Goal: Task Accomplishment & Management: Complete application form

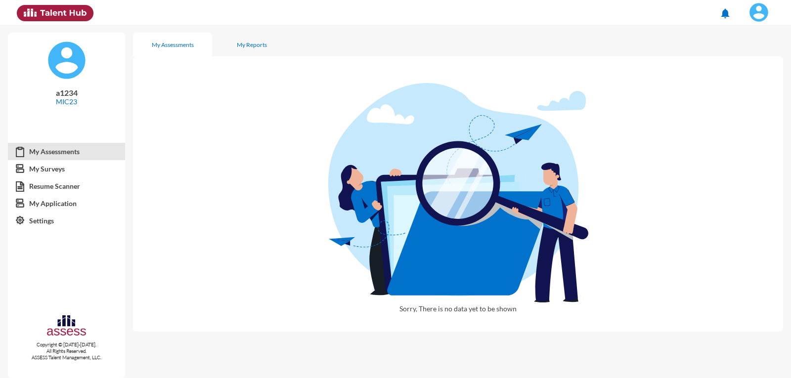
click at [765, 9] on img at bounding box center [759, 12] width 20 height 20
click at [758, 95] on link "Logout" at bounding box center [748, 91] width 52 height 19
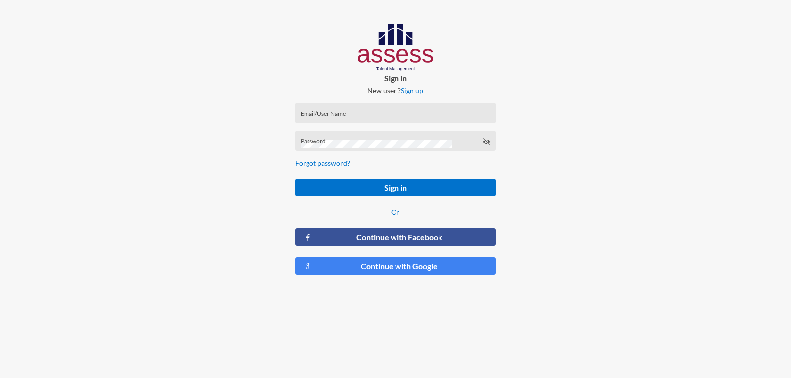
click at [331, 114] on input "Email/User Name" at bounding box center [396, 116] width 190 height 8
type input "ش"
type input "a1234"
click at [295, 179] on button "Sign in" at bounding box center [395, 187] width 200 height 17
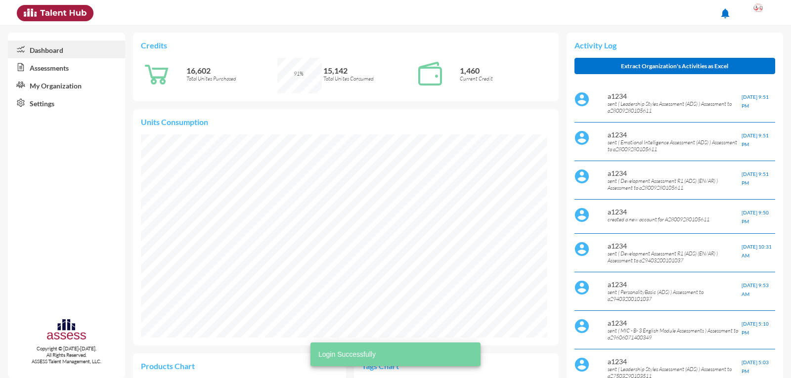
scroll to position [93, 187]
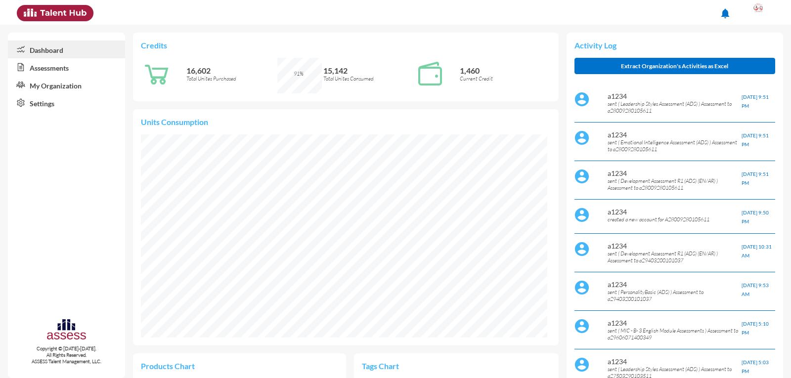
click at [64, 72] on link "Assessments" at bounding box center [66, 67] width 117 height 18
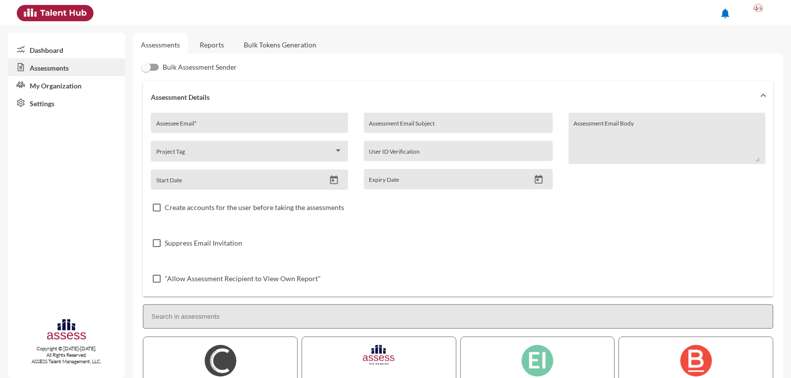
click at [87, 85] on link "My Organization" at bounding box center [66, 85] width 117 height 18
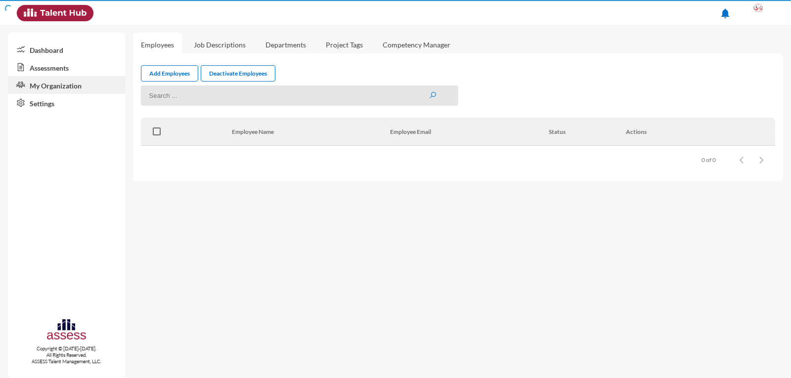
click at [75, 83] on link "My Organization" at bounding box center [66, 85] width 117 height 18
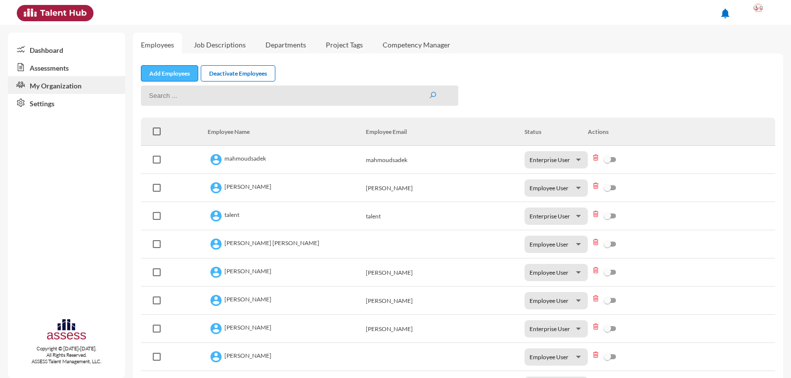
click at [156, 76] on link "Add Employees" at bounding box center [169, 73] width 57 height 16
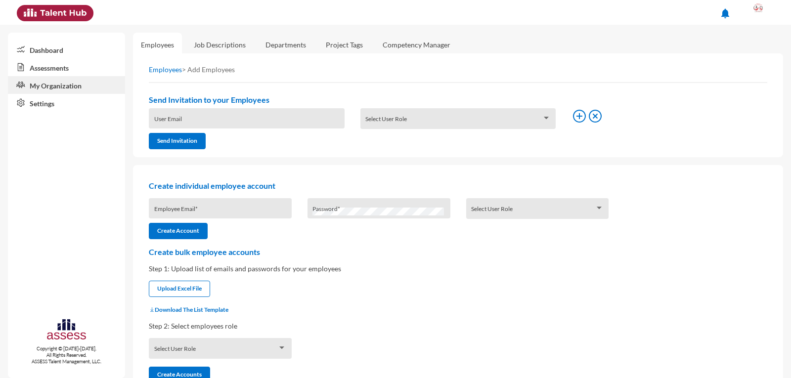
click at [193, 211] on input "Employee Email *" at bounding box center [220, 212] width 133 height 8
type input "a30111010108765"
click at [500, 196] on div "Create individual employee account a30111010108765 Employee Email * Password * …" at bounding box center [458, 210] width 634 height 58
click at [502, 209] on span at bounding box center [533, 212] width 124 height 8
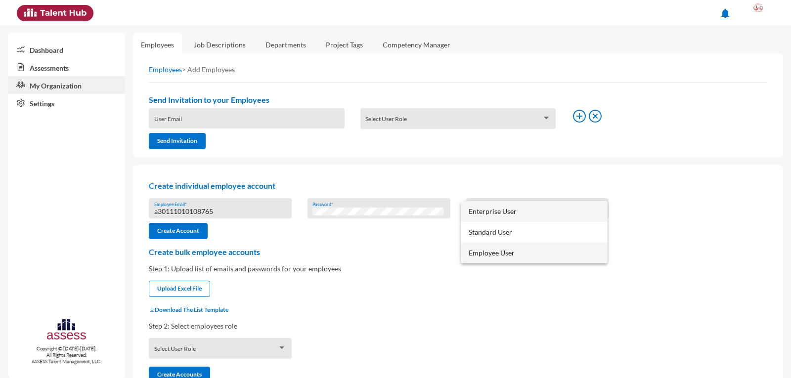
click at [507, 252] on span "Employee User" at bounding box center [534, 253] width 131 height 21
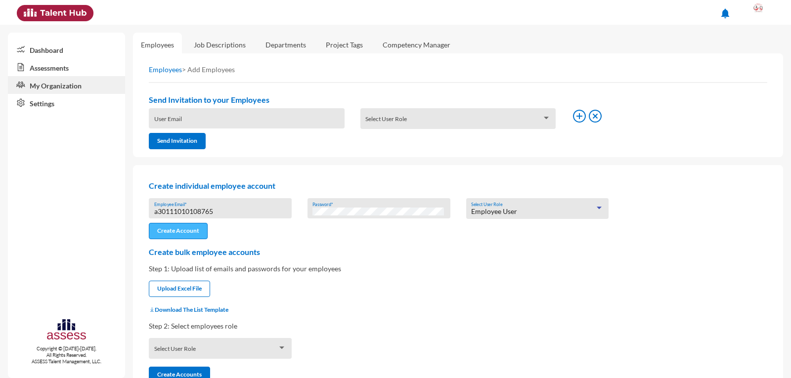
click at [169, 230] on button "Create Account" at bounding box center [178, 231] width 59 height 16
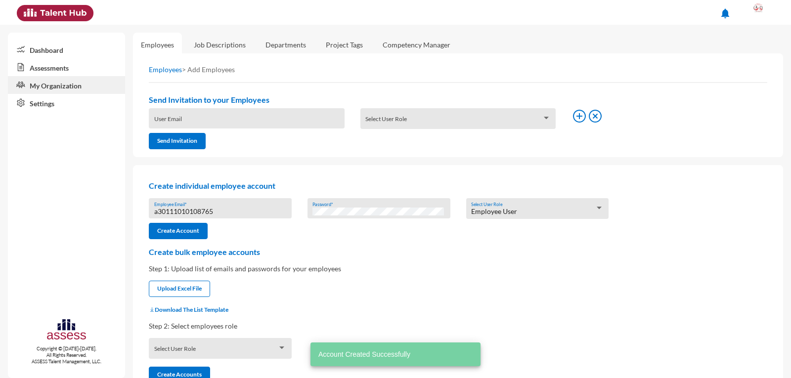
click at [210, 210] on input "a30111010108765" at bounding box center [220, 212] width 133 height 8
click at [57, 70] on link "Assessments" at bounding box center [66, 67] width 117 height 18
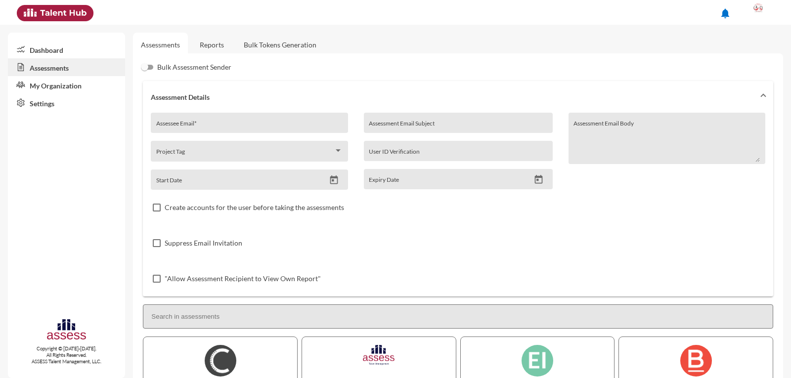
click at [192, 126] on input "Assessee Email *" at bounding box center [249, 127] width 186 height 8
paste input "a30111010108765"
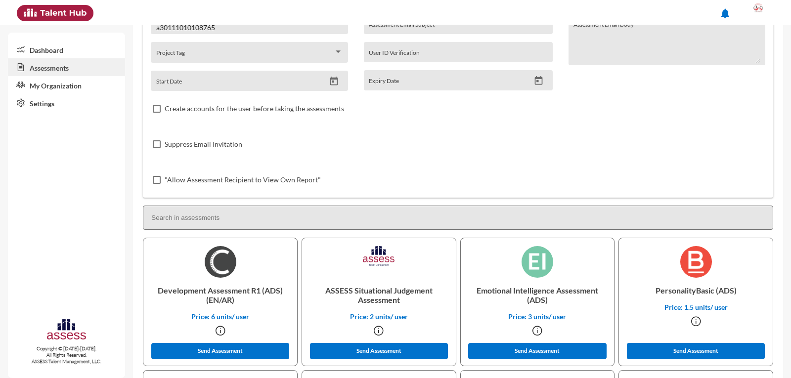
scroll to position [247, 0]
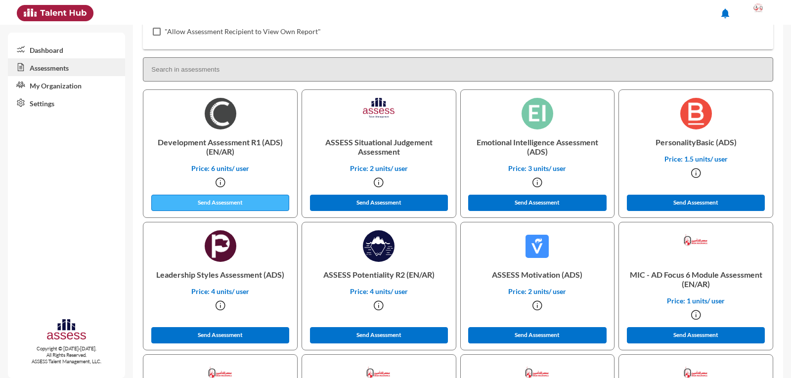
type input "a30111010108765"
click at [198, 200] on button "Send Assessment" at bounding box center [220, 203] width 138 height 16
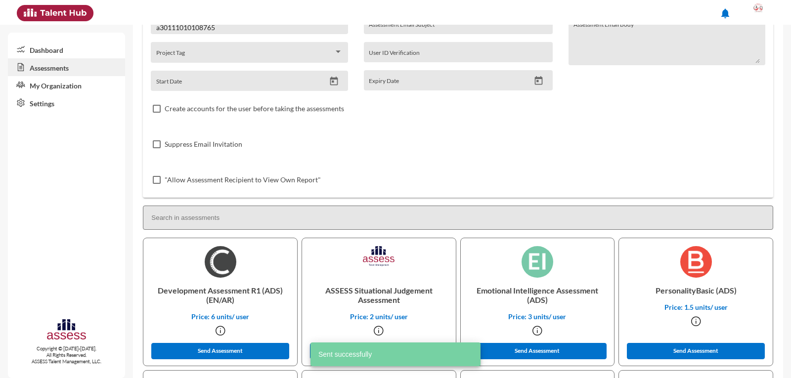
scroll to position [0, 0]
